Goal: Register for event/course

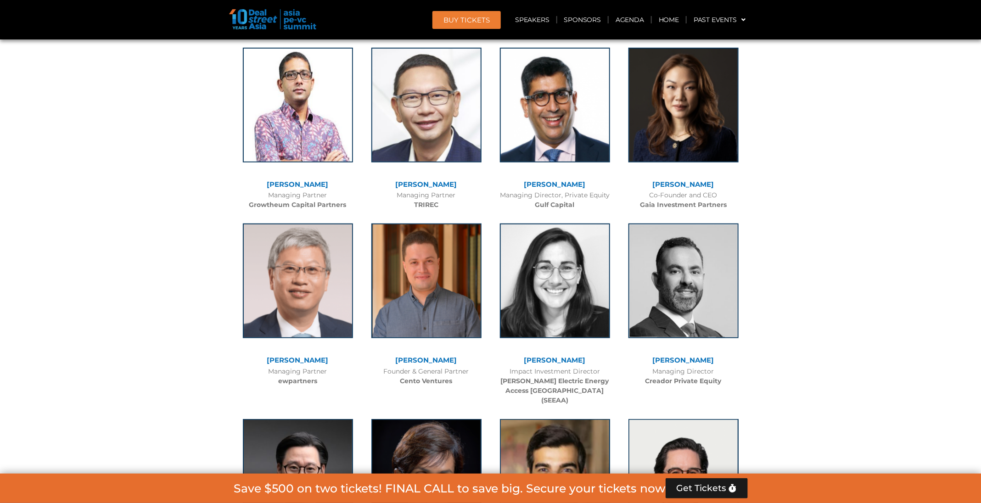
scroll to position [2167, 0]
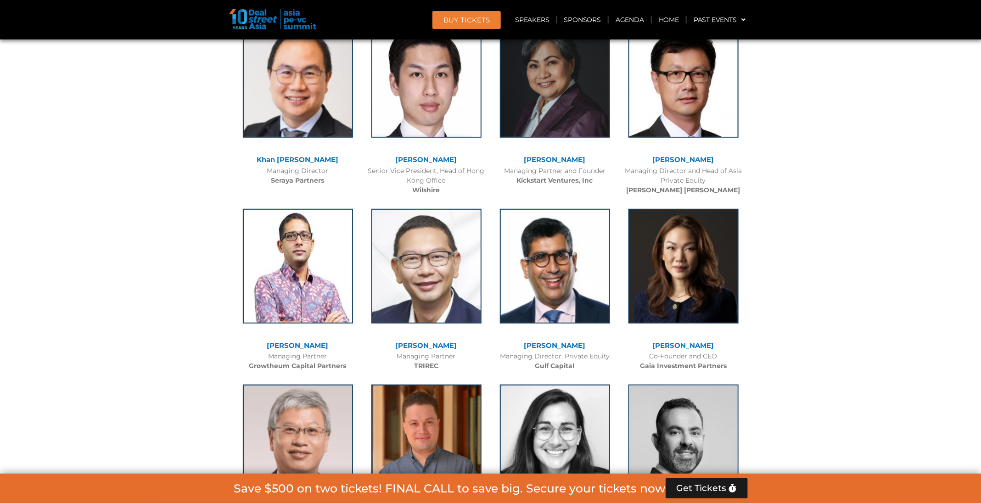
click at [482, 25] on link "BUY Tickets" at bounding box center [466, 20] width 68 height 18
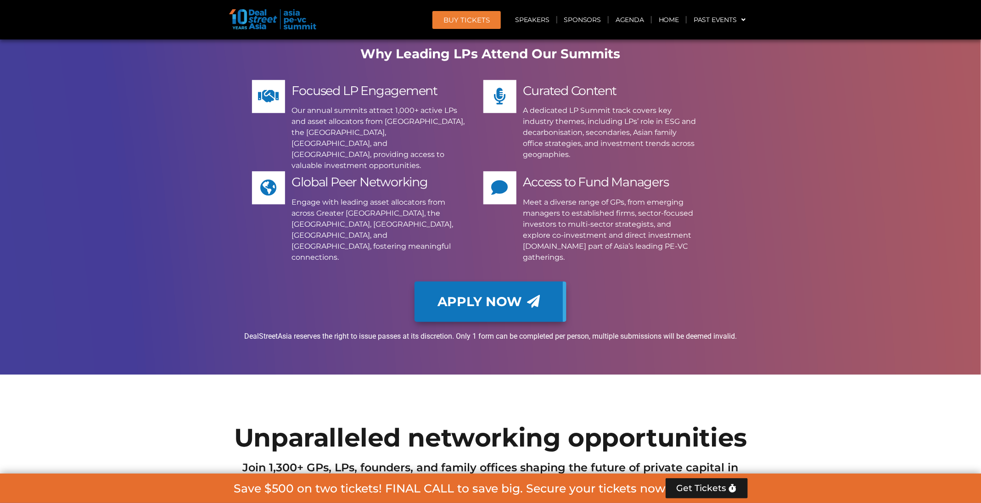
scroll to position [8127, 0]
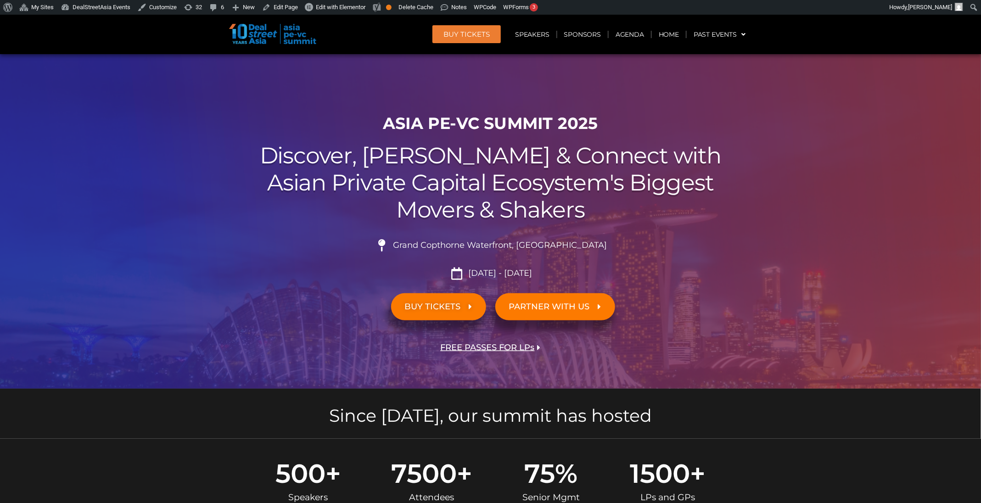
click at [462, 24] on div "BUY Tickets Speakers Sponsors Agenda Home Past Events JKT 2025 SG 2024 JKT 2024…" at bounding box center [569, 34] width 366 height 21
click at [467, 30] on link "BUY Tickets" at bounding box center [466, 34] width 68 height 18
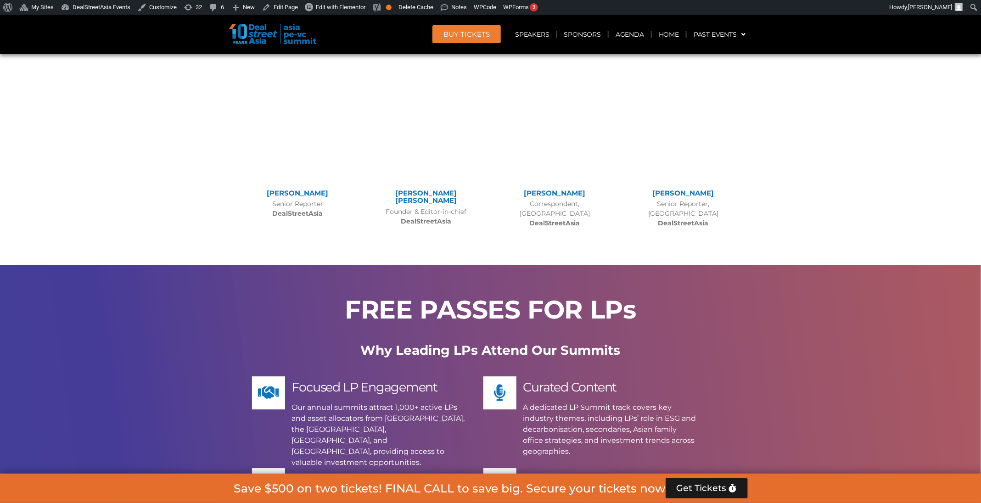
scroll to position [8352, 0]
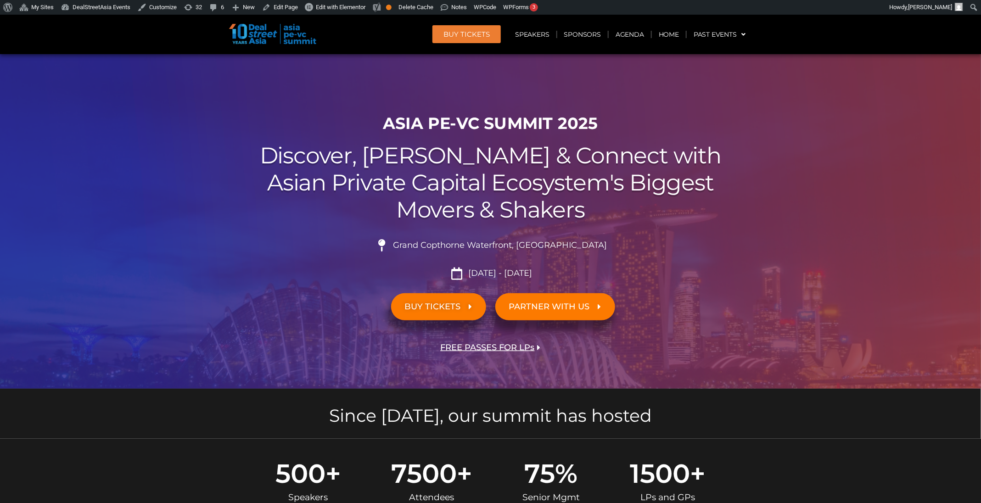
click at [476, 42] on link "BUY Tickets" at bounding box center [466, 34] width 68 height 18
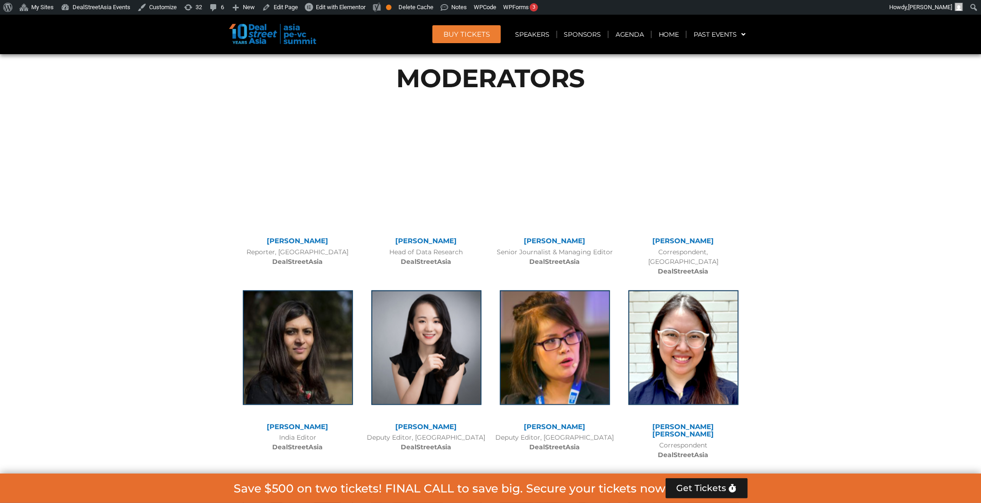
scroll to position [8352, 0]
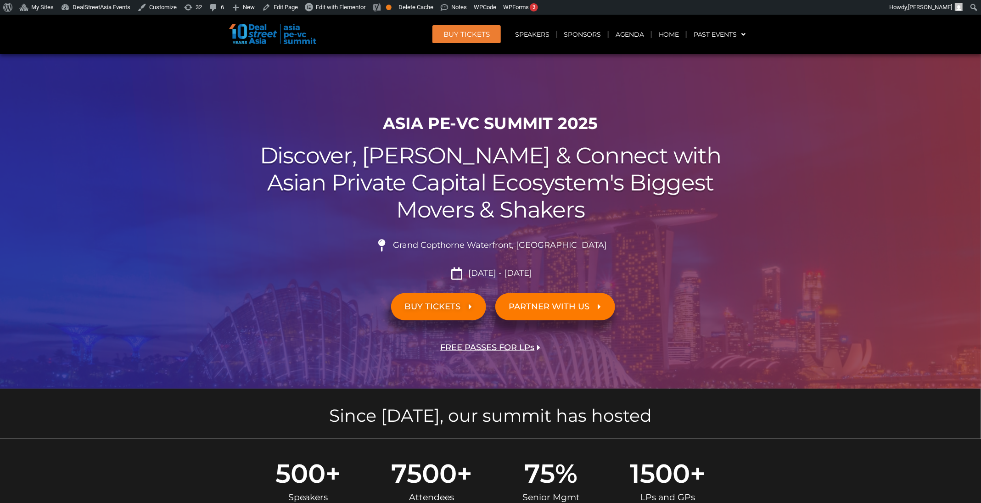
click at [490, 34] on span "BUY Tickets" at bounding box center [466, 34] width 46 height 7
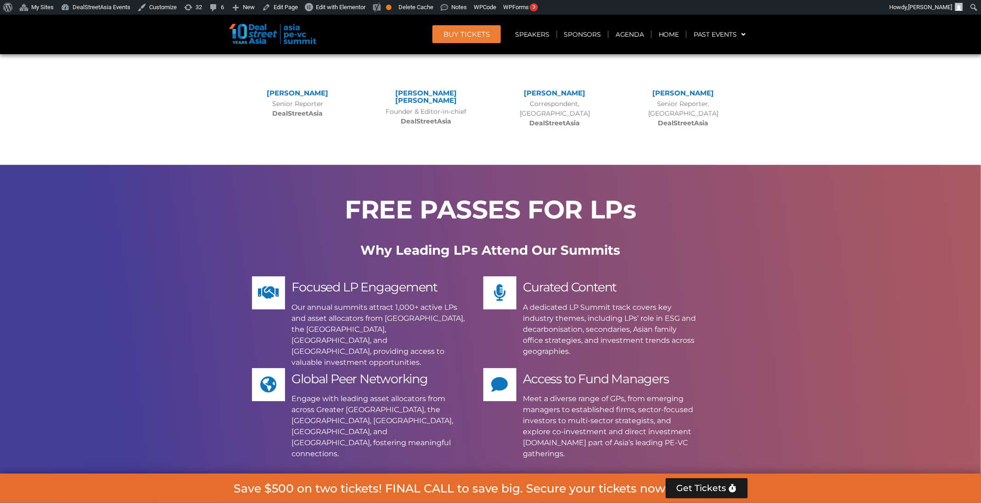
scroll to position [8352, 0]
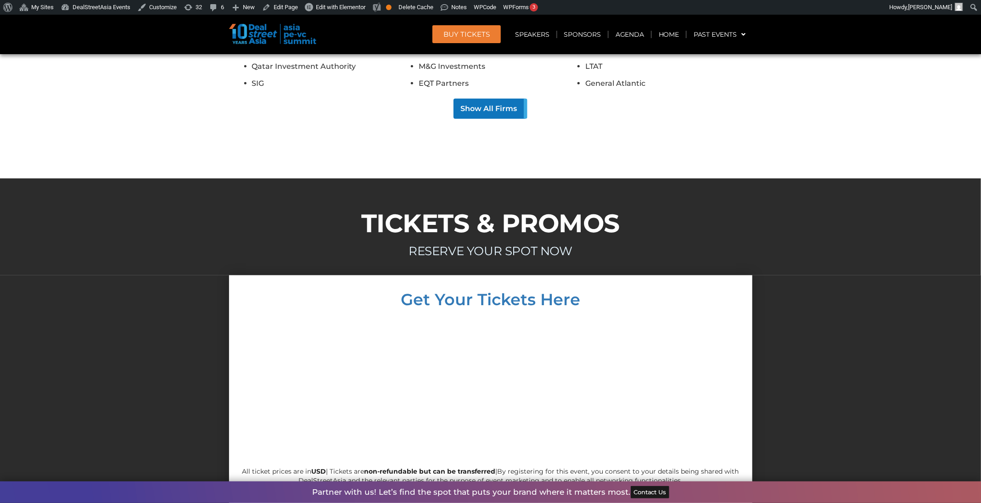
click at [974, 275] on div at bounding box center [490, 445] width 981 height 341
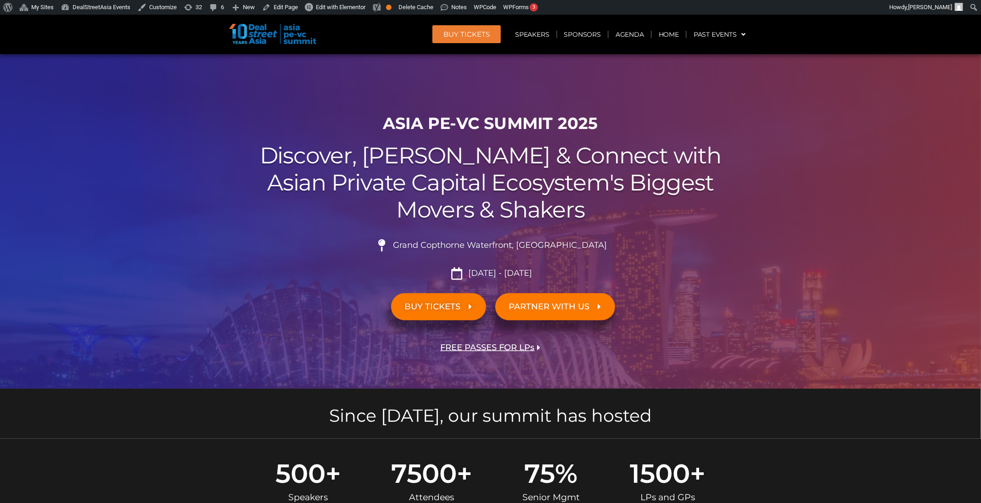
click at [474, 37] on span "BUY Tickets" at bounding box center [466, 34] width 46 height 7
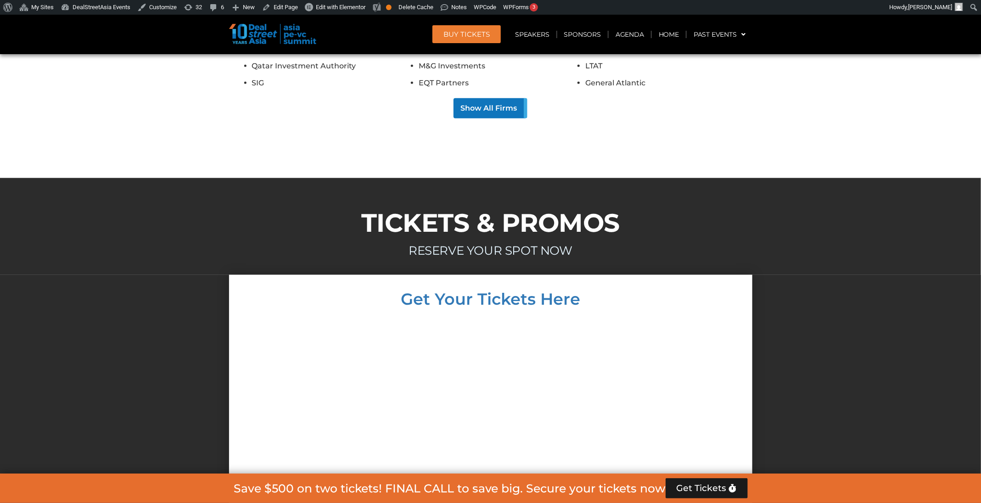
scroll to position [8421, 0]
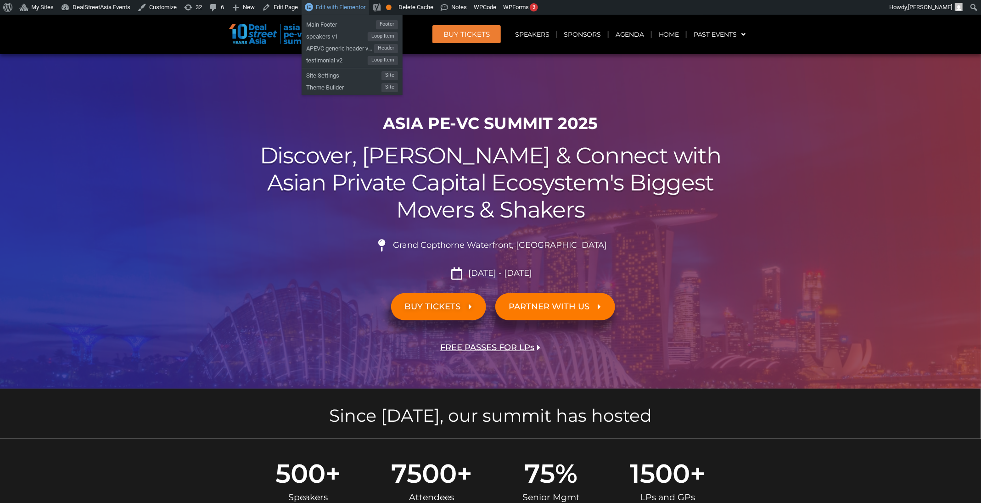
click at [349, 9] on span "Edit with Elementor" at bounding box center [341, 7] width 50 height 7
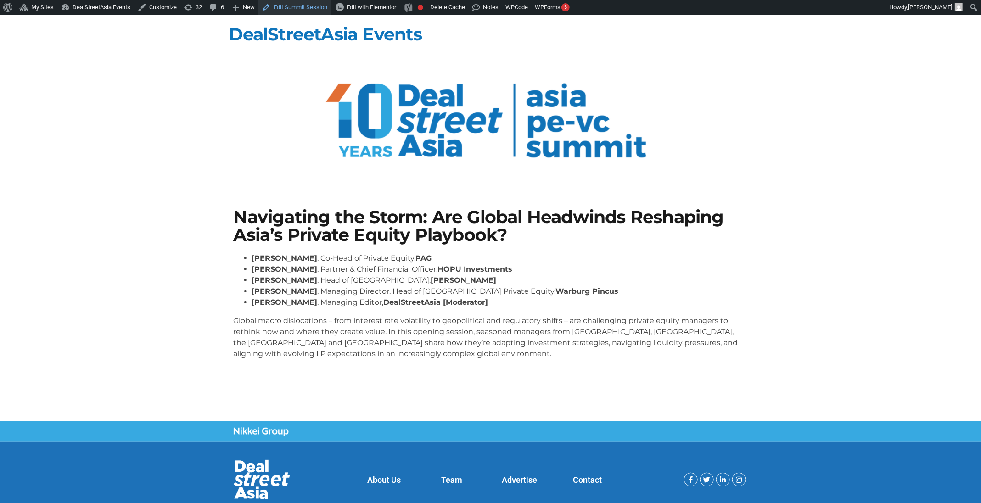
click at [314, 3] on link "Edit Summit Session" at bounding box center [294, 7] width 73 height 15
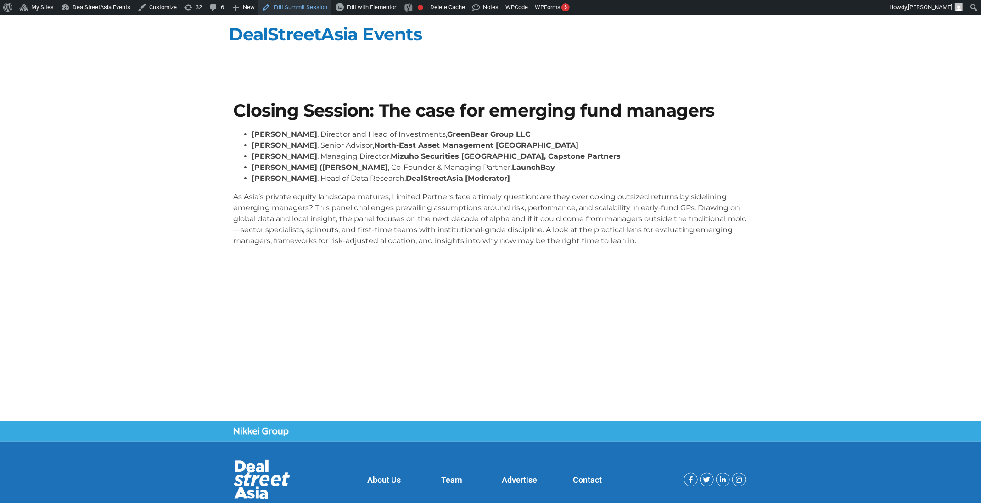
click at [302, 14] on link "Edit Summit Session" at bounding box center [294, 7] width 73 height 15
